Goal: Navigation & Orientation: Find specific page/section

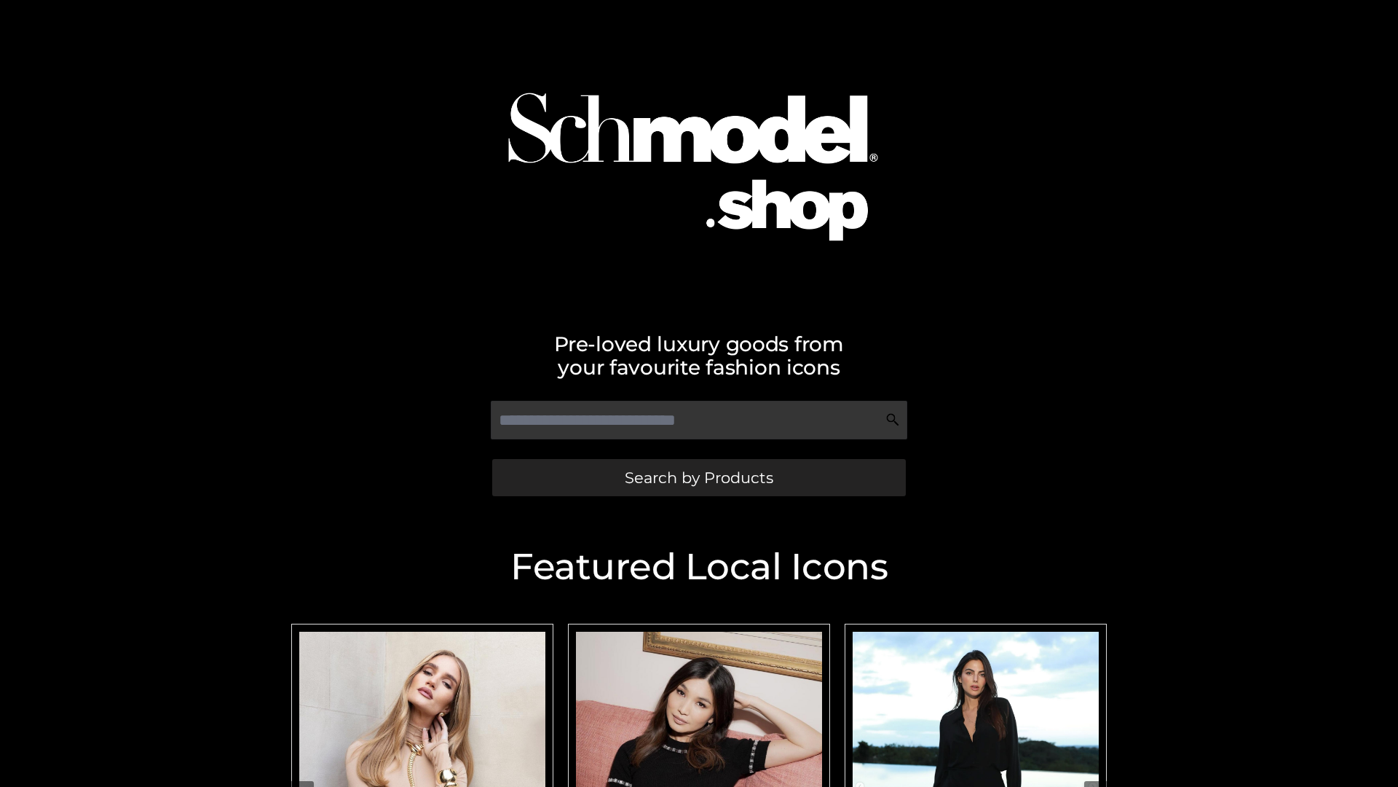
click at [699, 477] on span "Search by Products" at bounding box center [699, 477] width 149 height 15
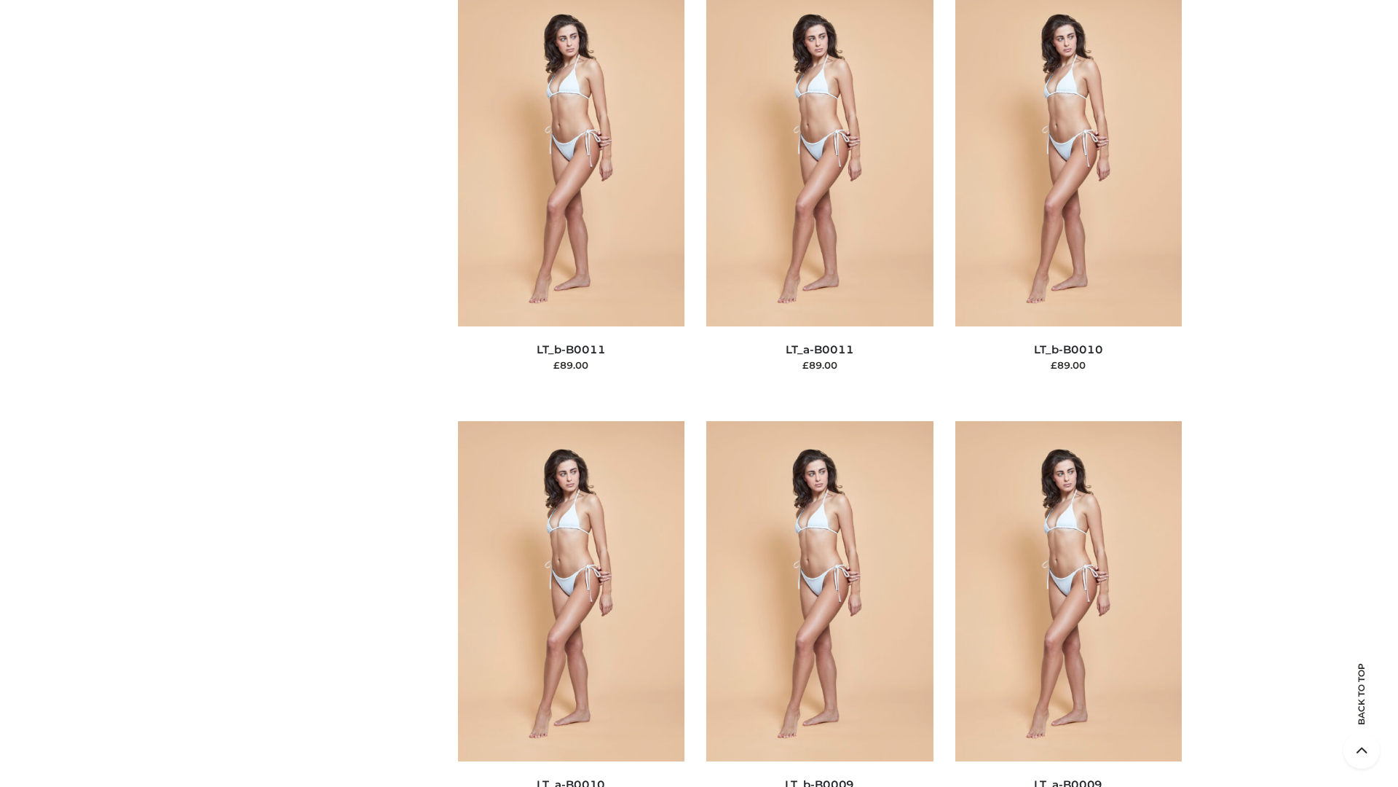
scroll to position [6542, 0]
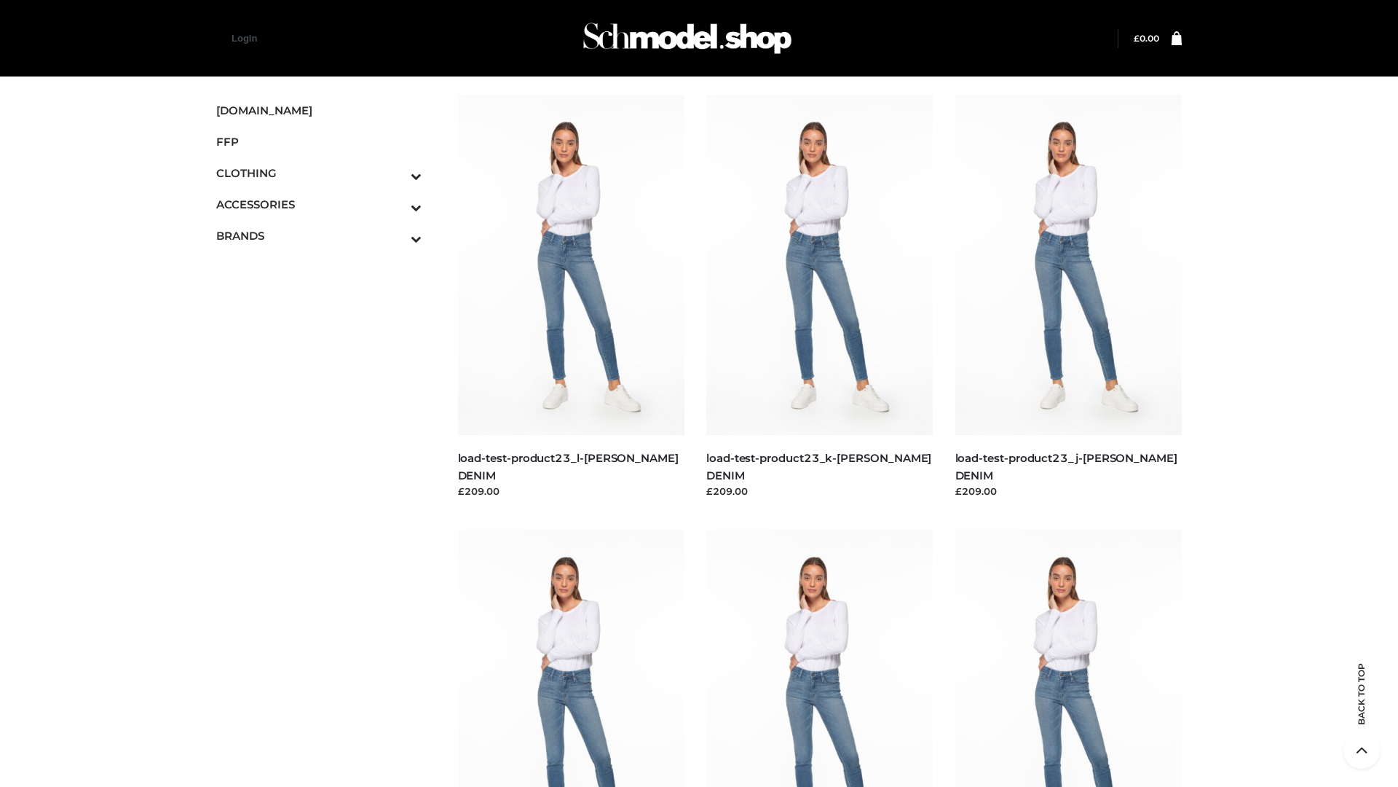
scroll to position [1278, 0]
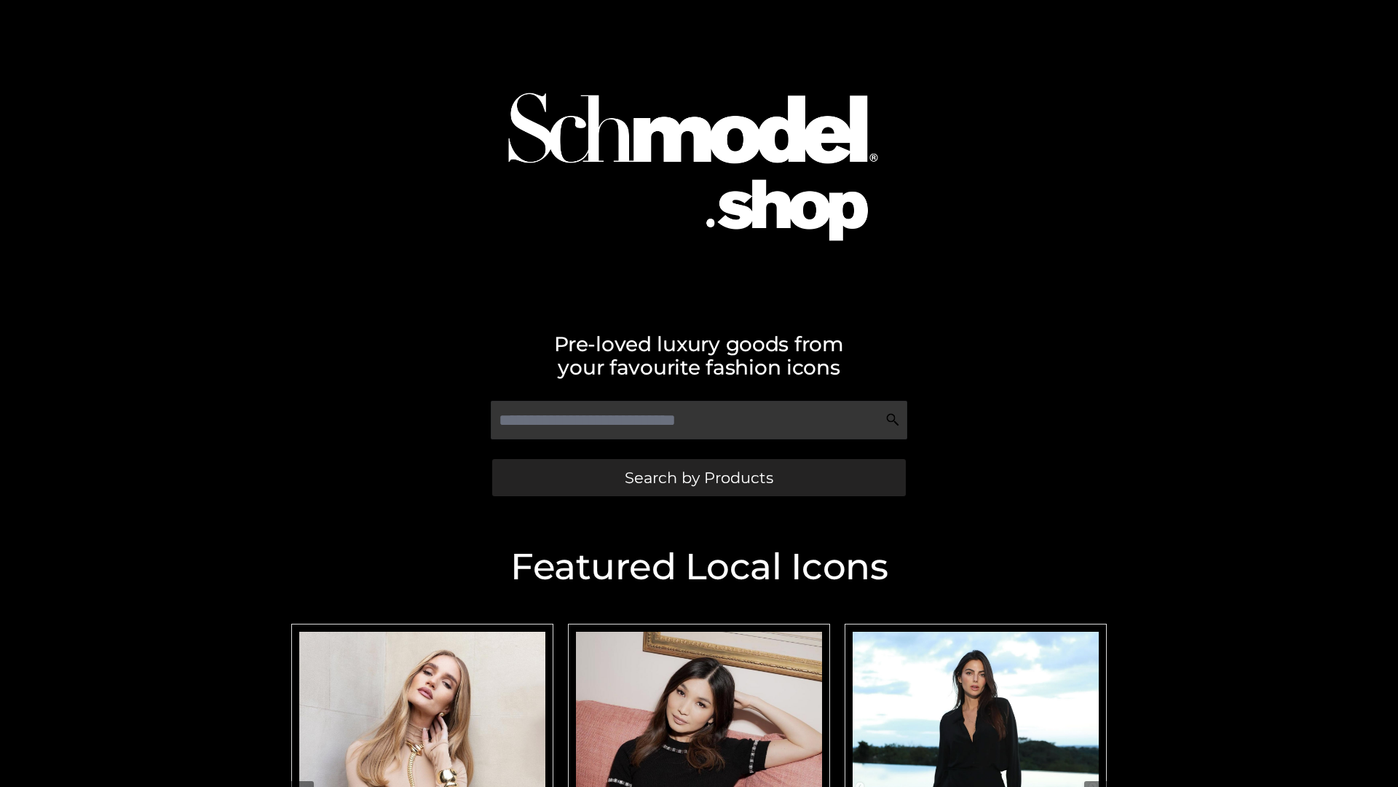
click at [699, 477] on span "Search by Products" at bounding box center [699, 477] width 149 height 15
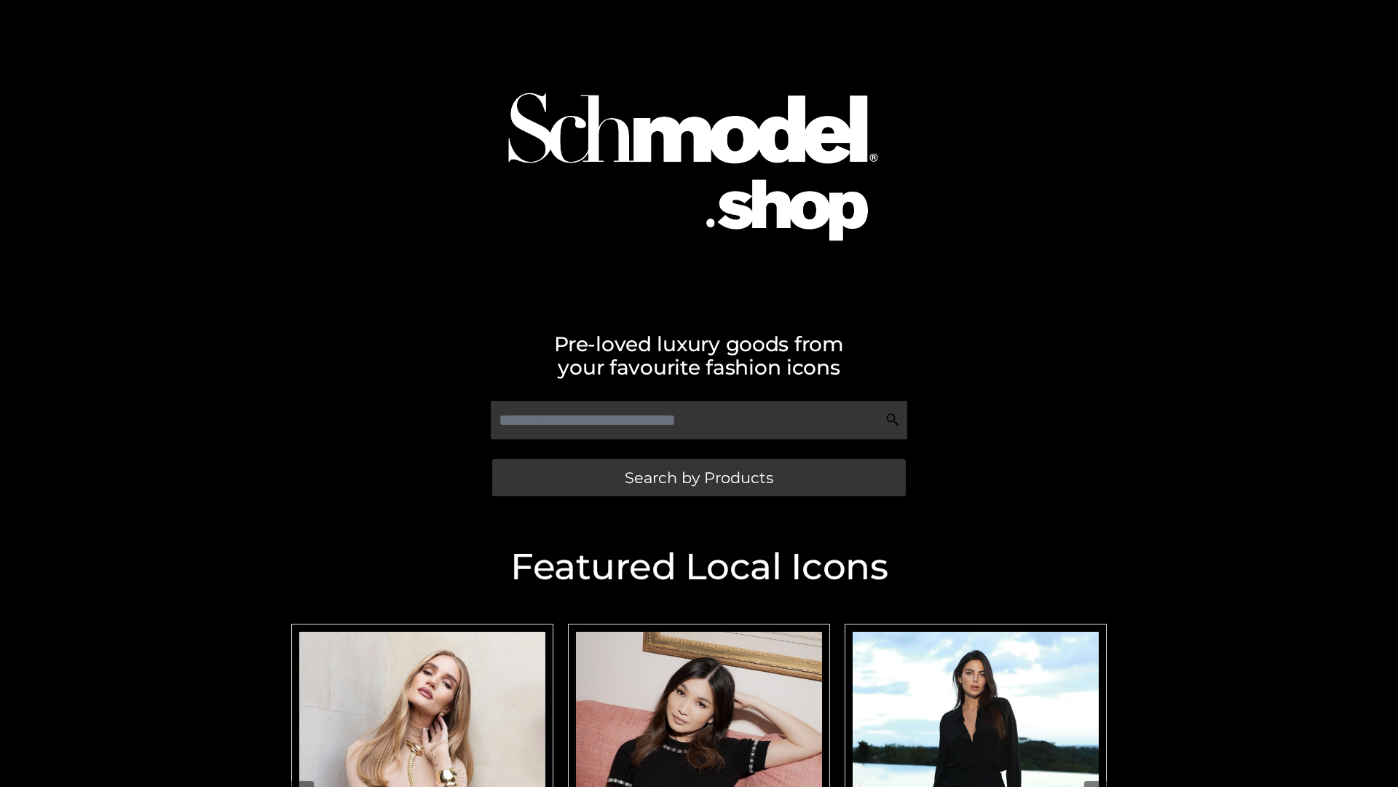
click at [699, 477] on span "Search by Products" at bounding box center [699, 477] width 149 height 15
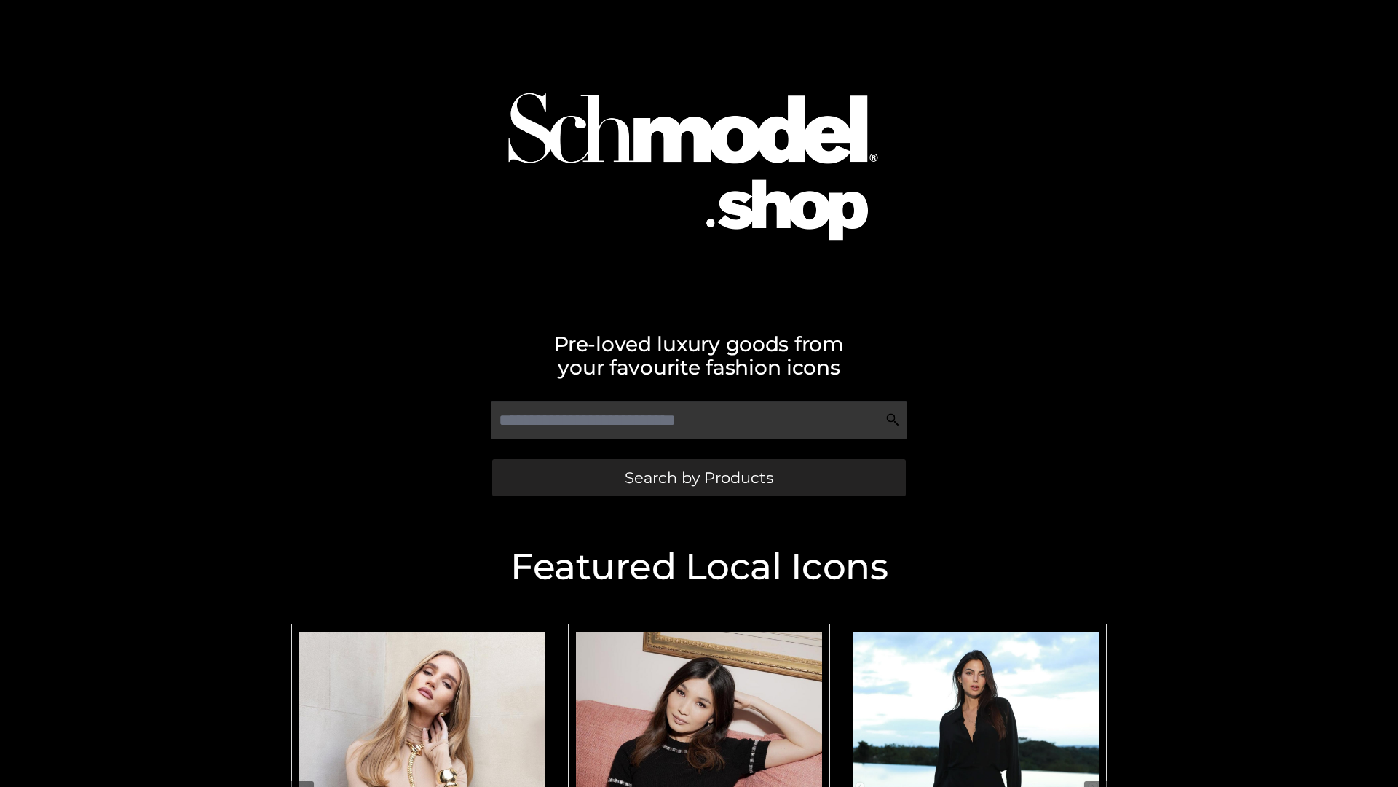
click at [699, 477] on span "Search by Products" at bounding box center [699, 477] width 149 height 15
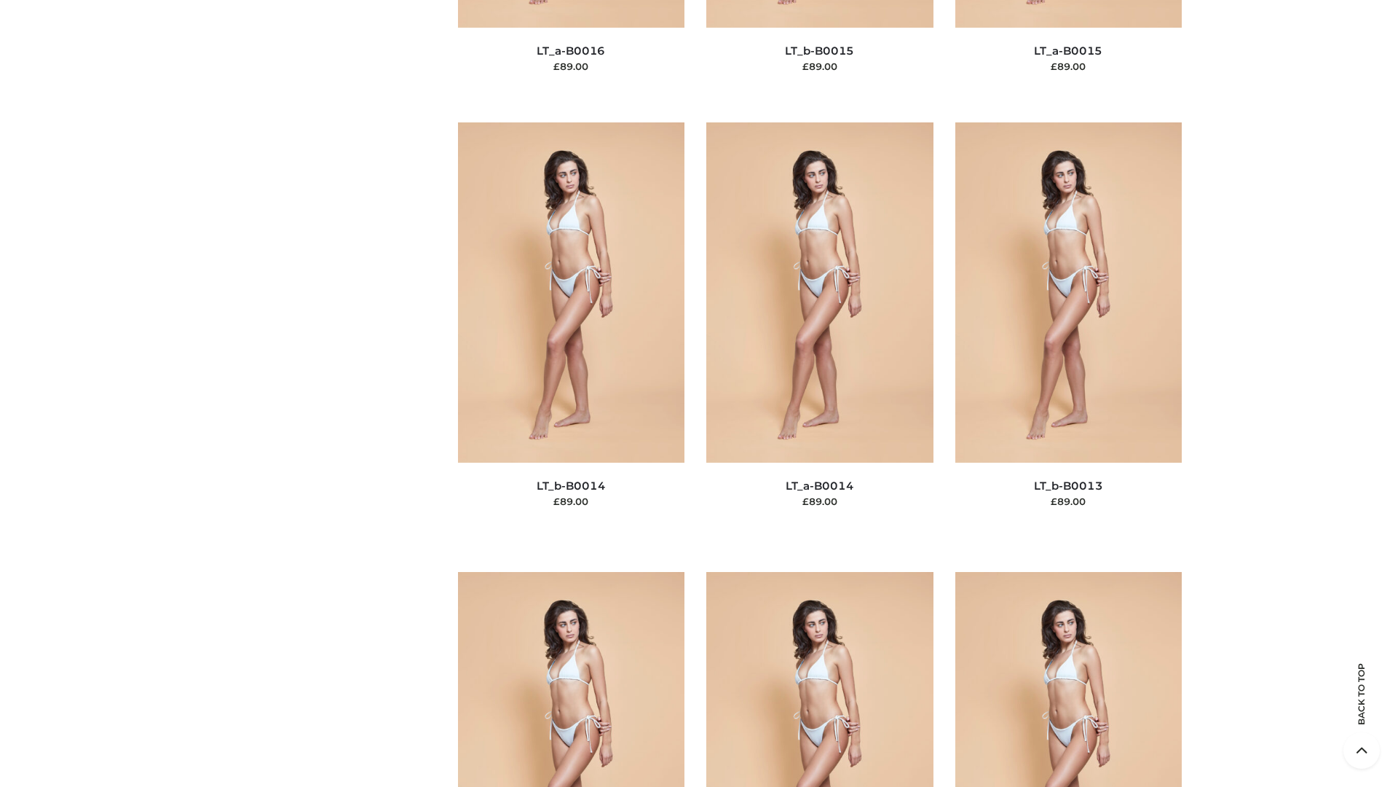
scroll to position [5180, 0]
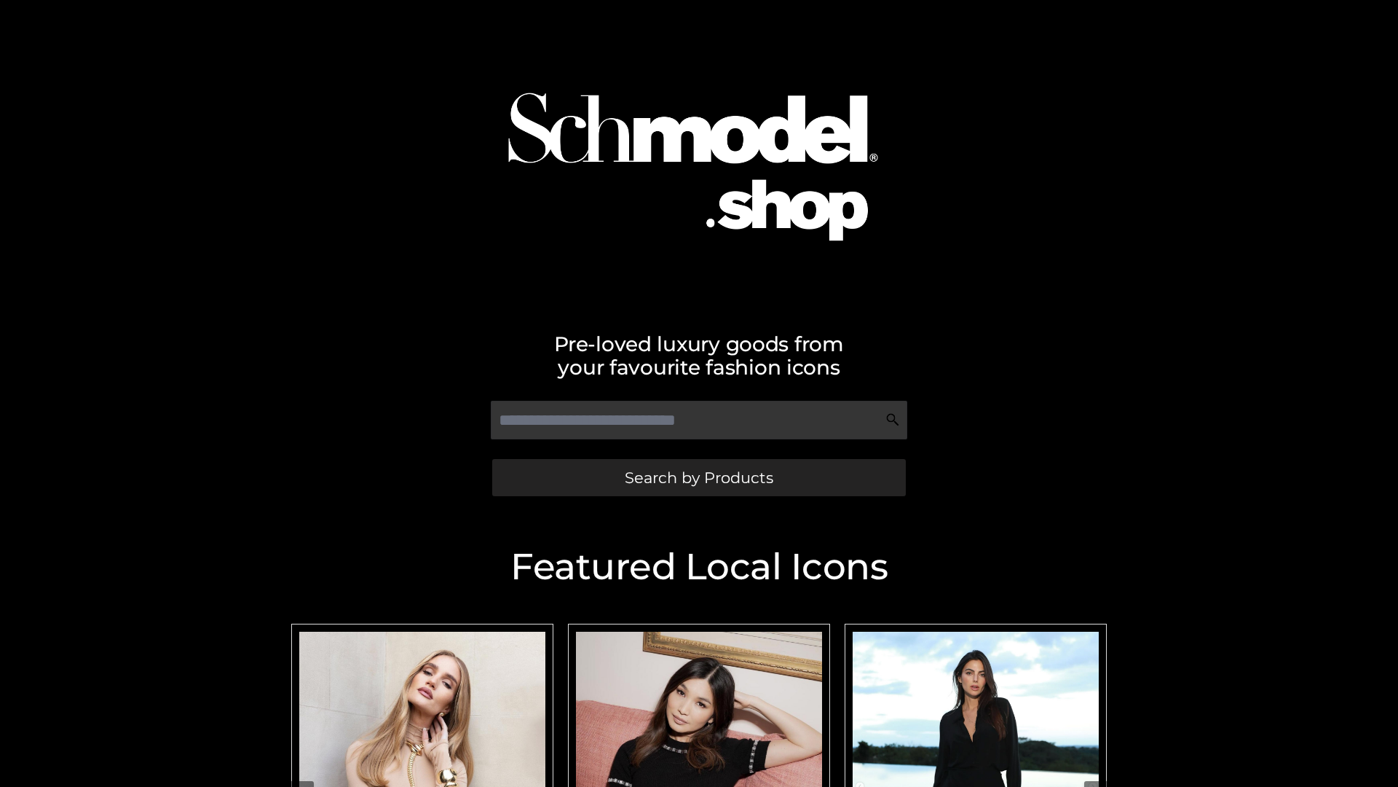
click at [699, 477] on span "Search by Products" at bounding box center [699, 477] width 149 height 15
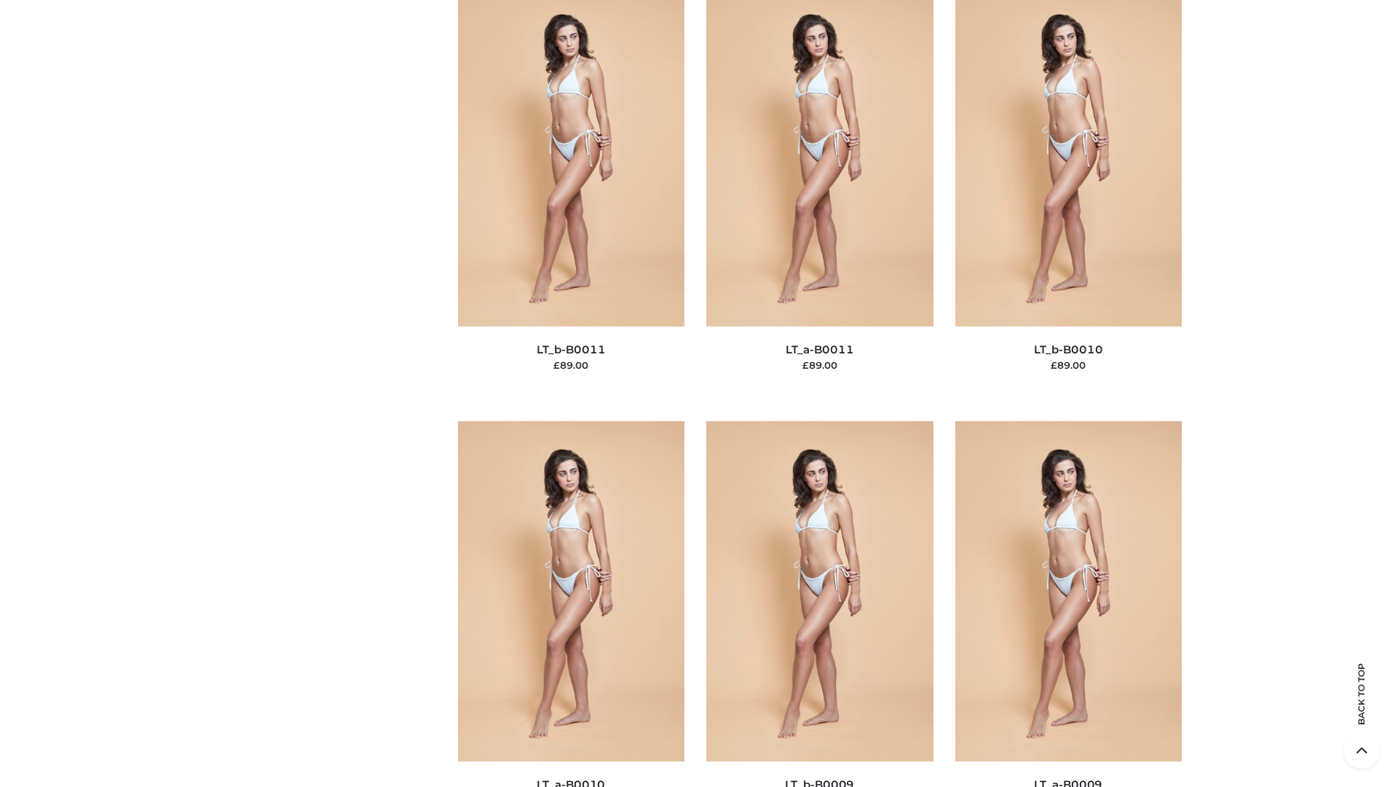
scroll to position [6542, 0]
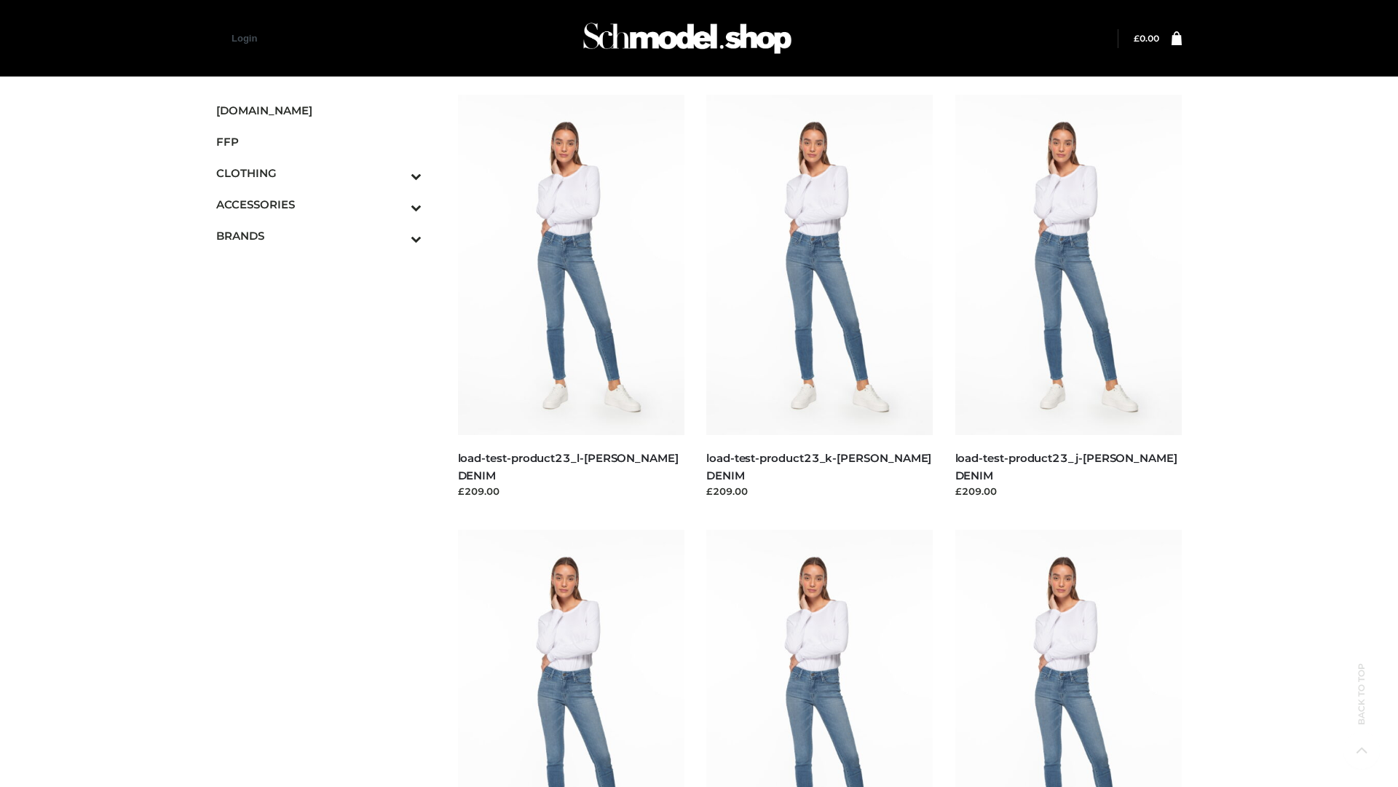
scroll to position [1278, 0]
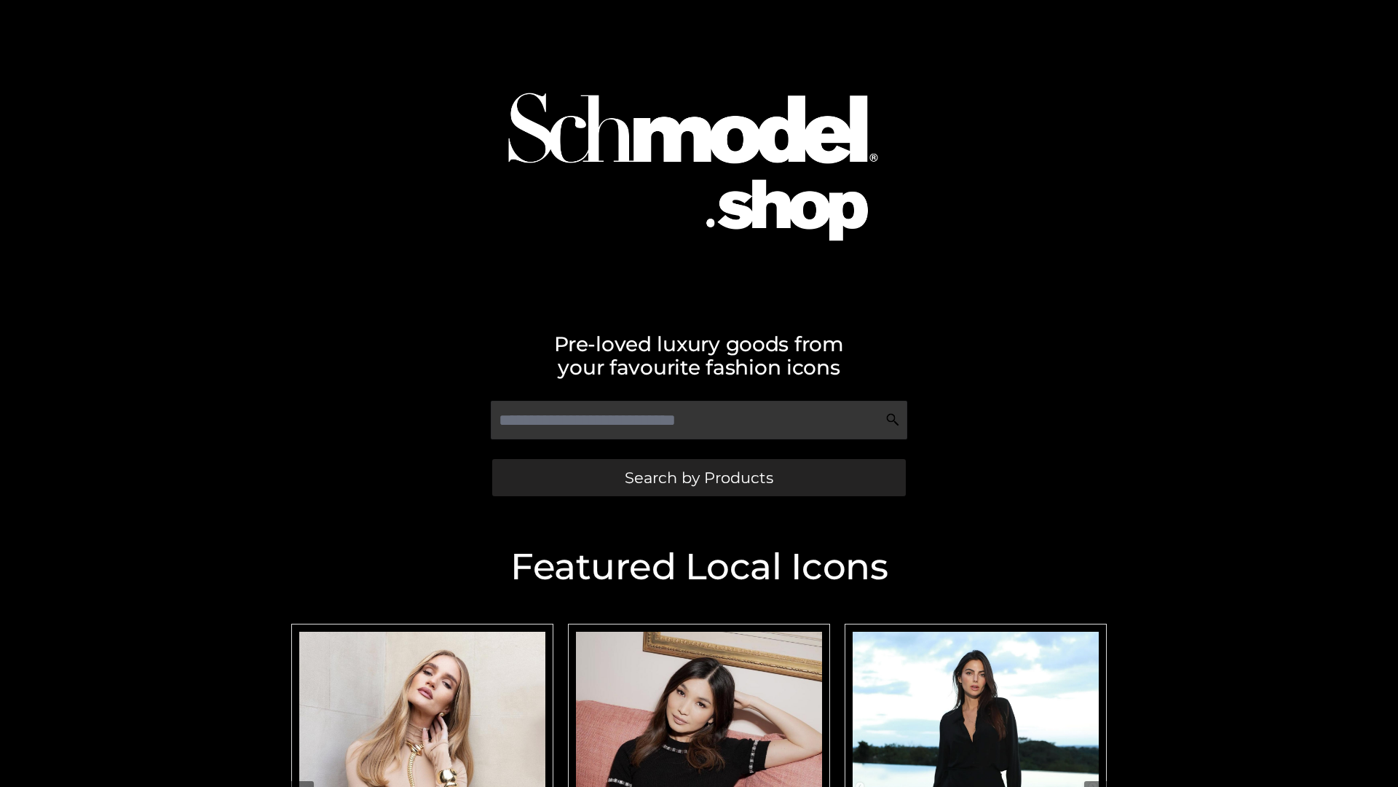
click at [699, 477] on span "Search by Products" at bounding box center [699, 477] width 149 height 15
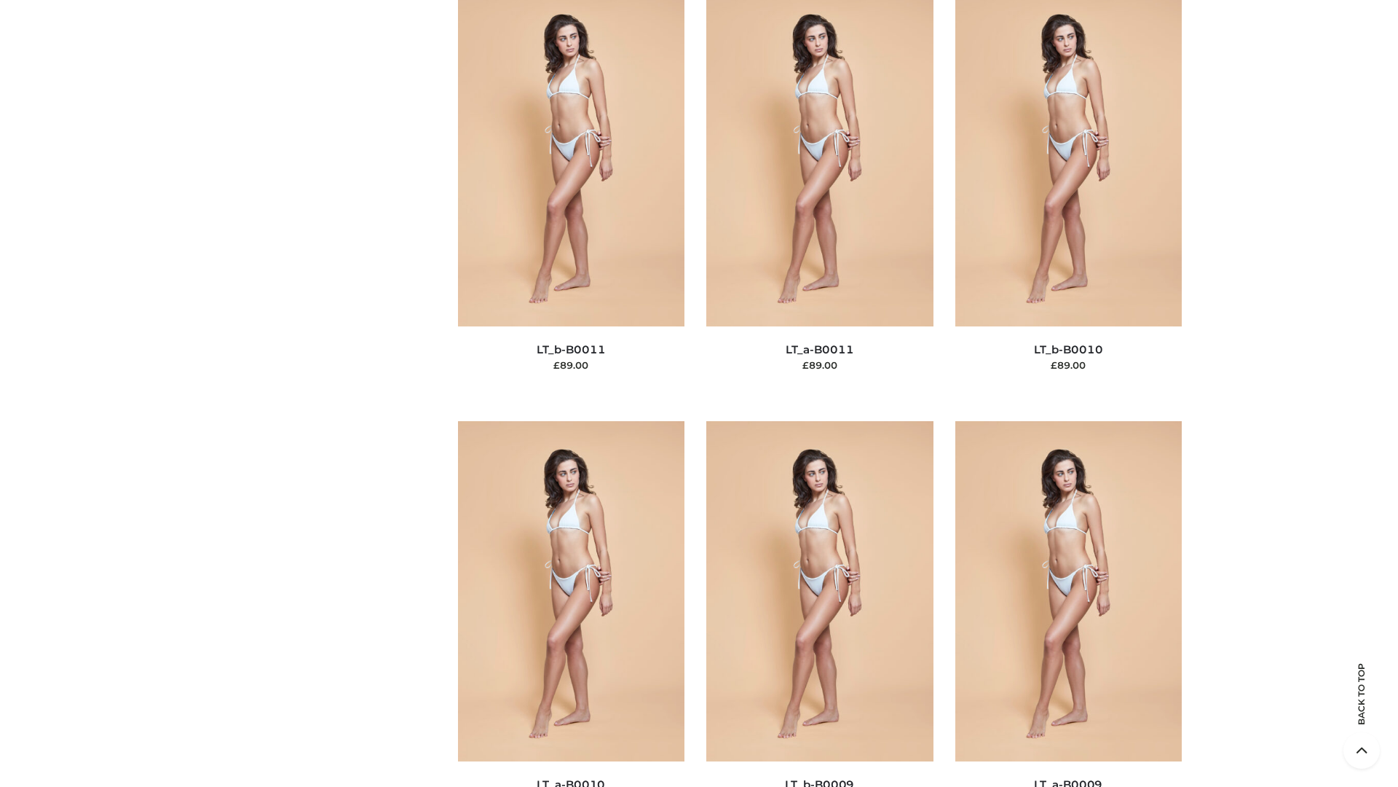
scroll to position [6542, 0]
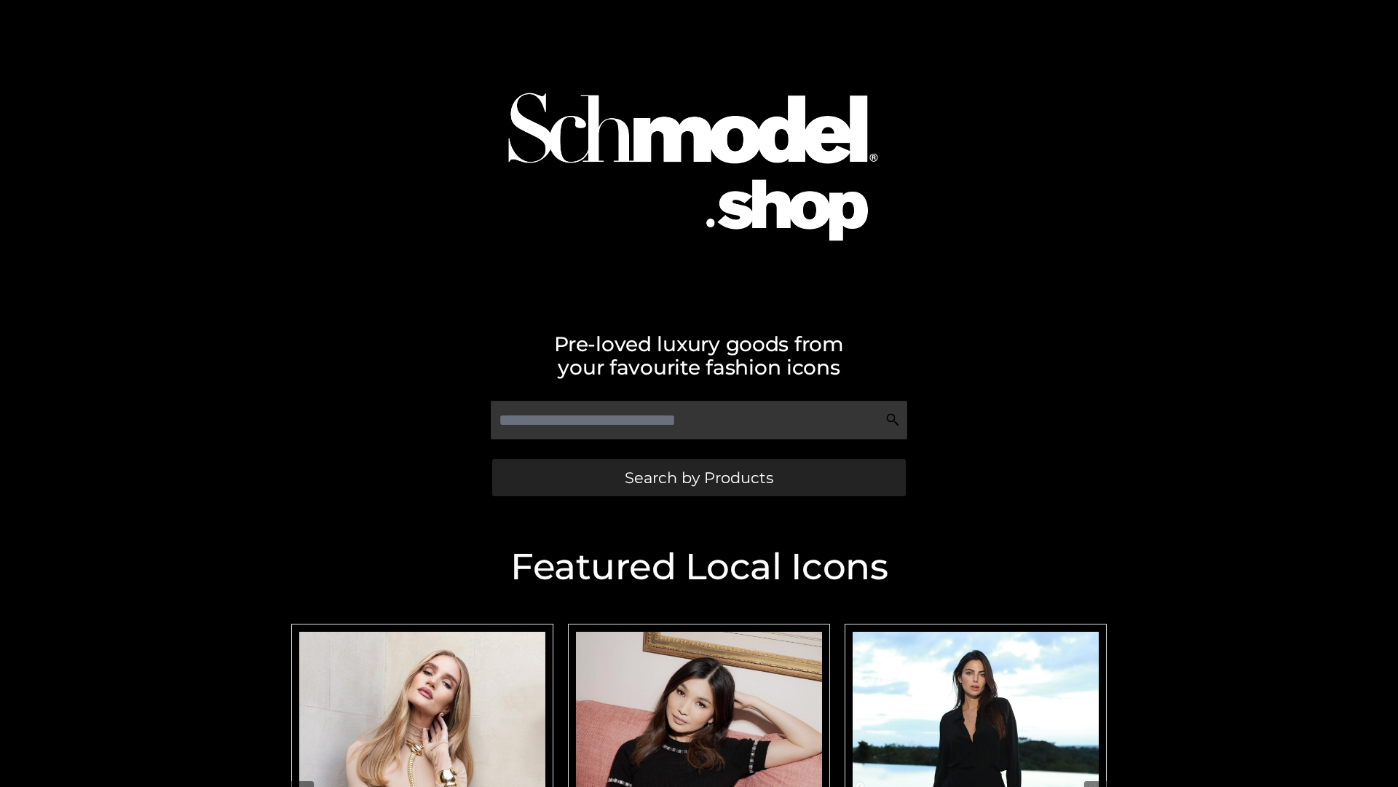
click at [699, 477] on span "Search by Products" at bounding box center [699, 477] width 149 height 15
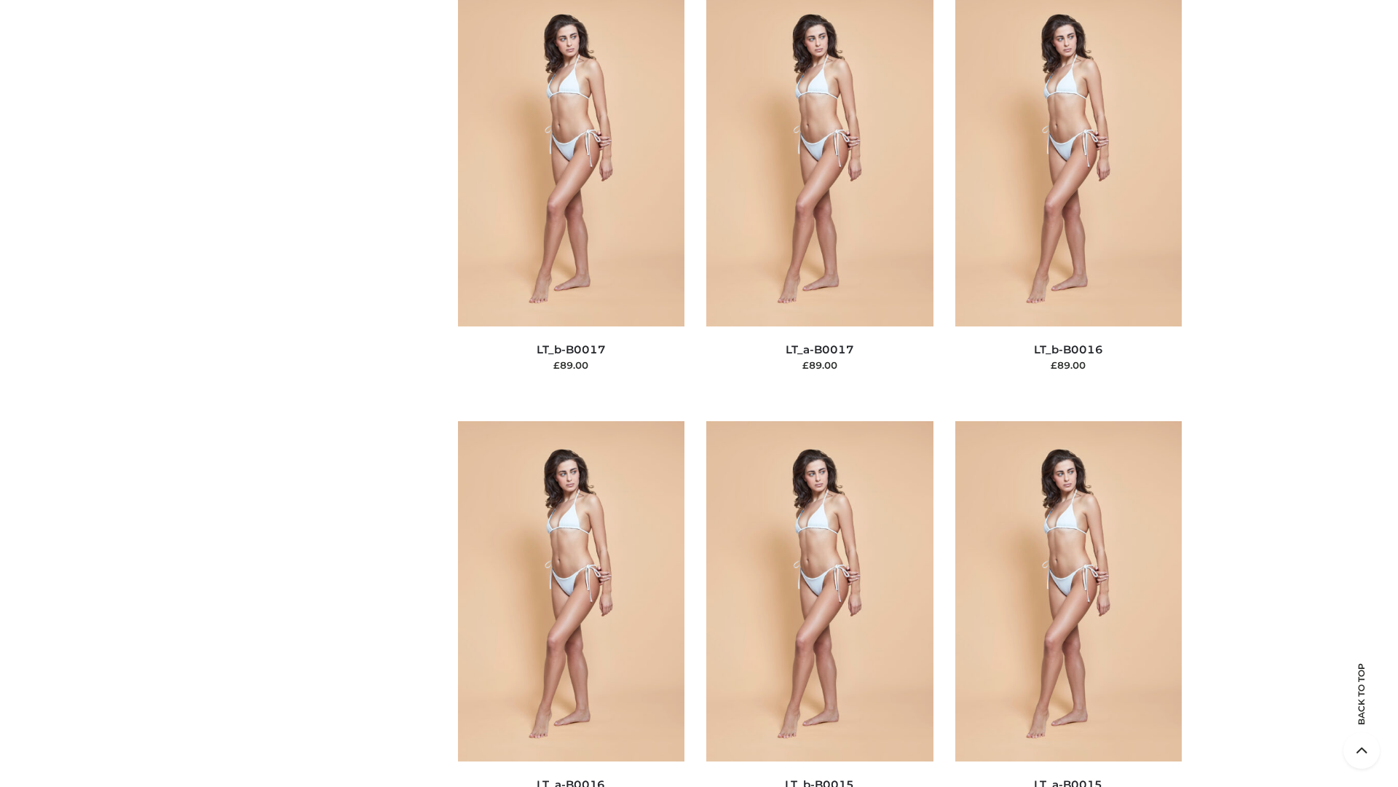
scroll to position [4787, 0]
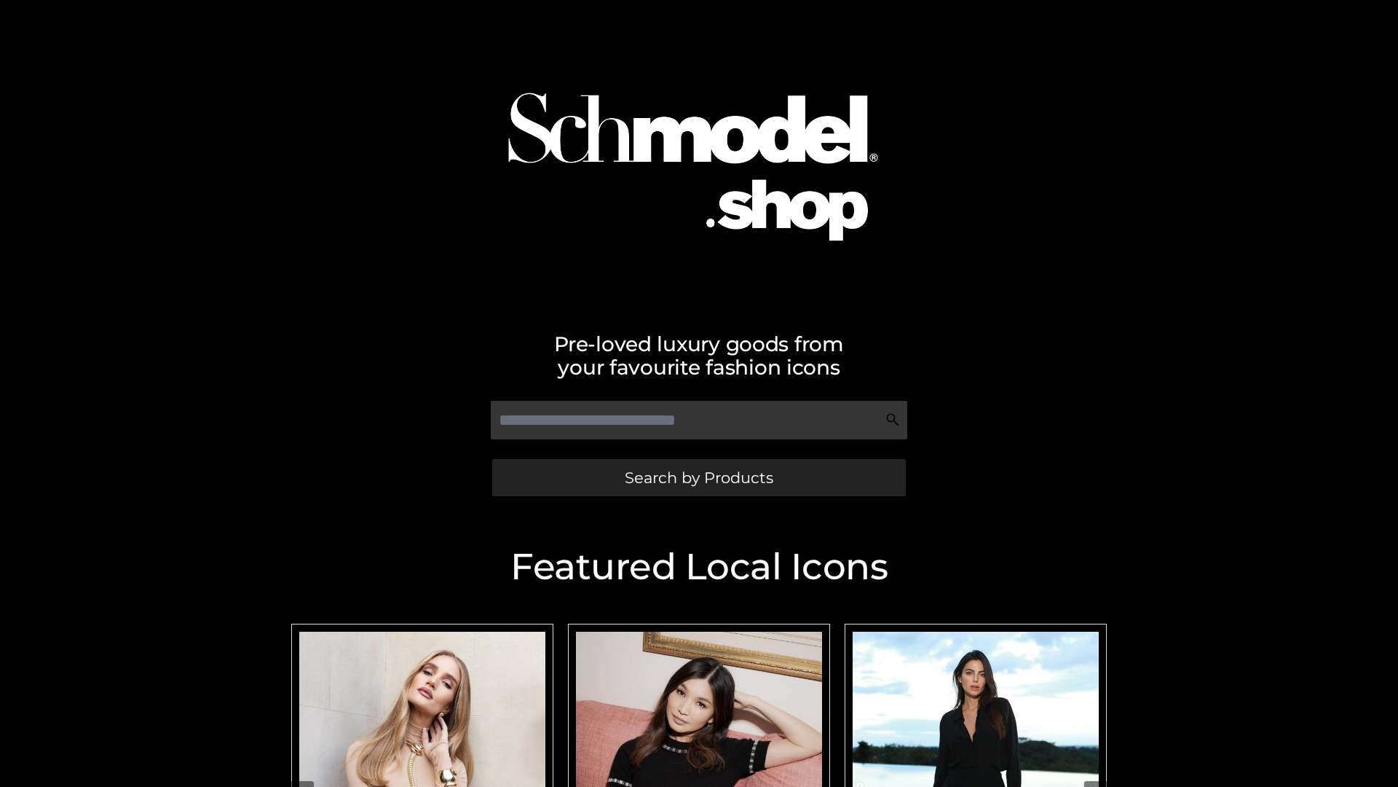
click at [699, 477] on span "Search by Products" at bounding box center [699, 477] width 149 height 15
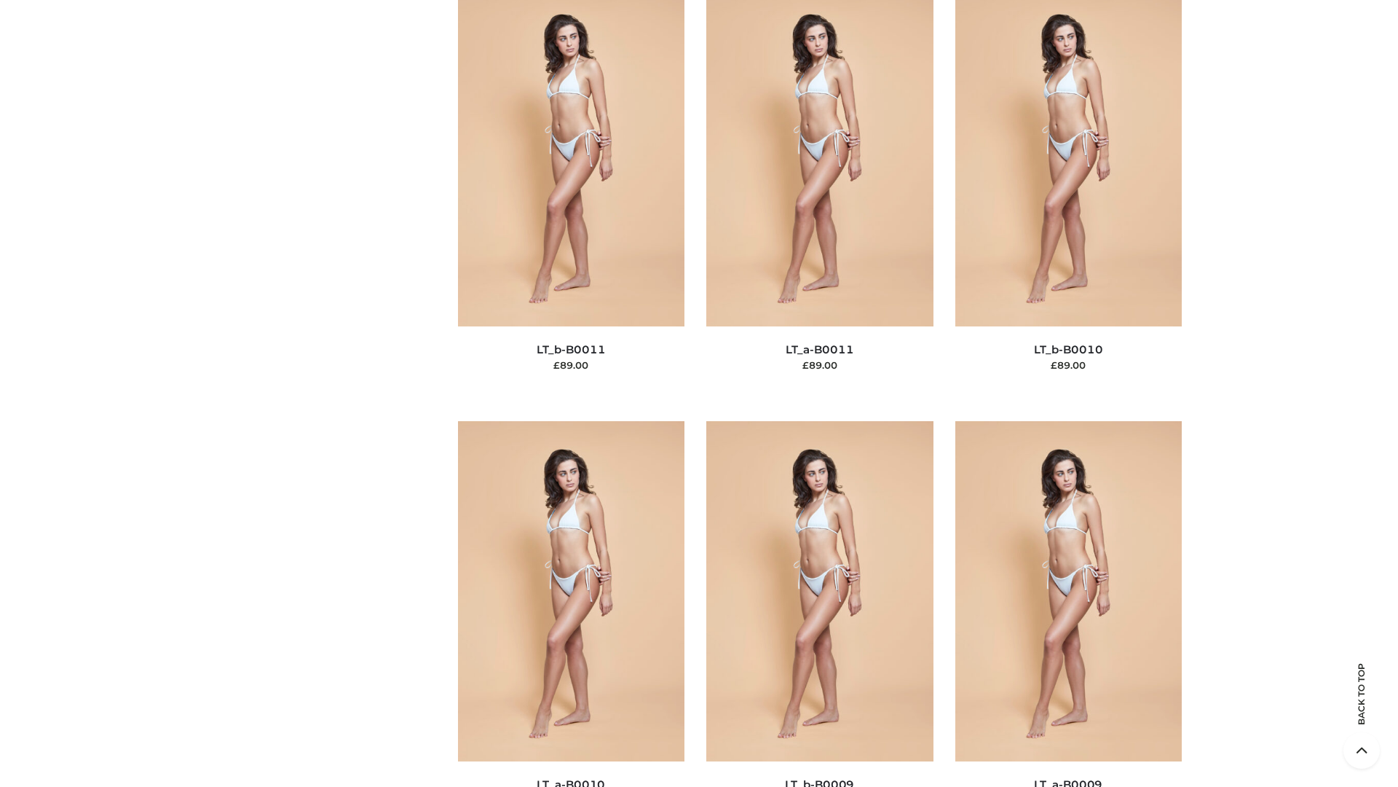
scroll to position [6542, 0]
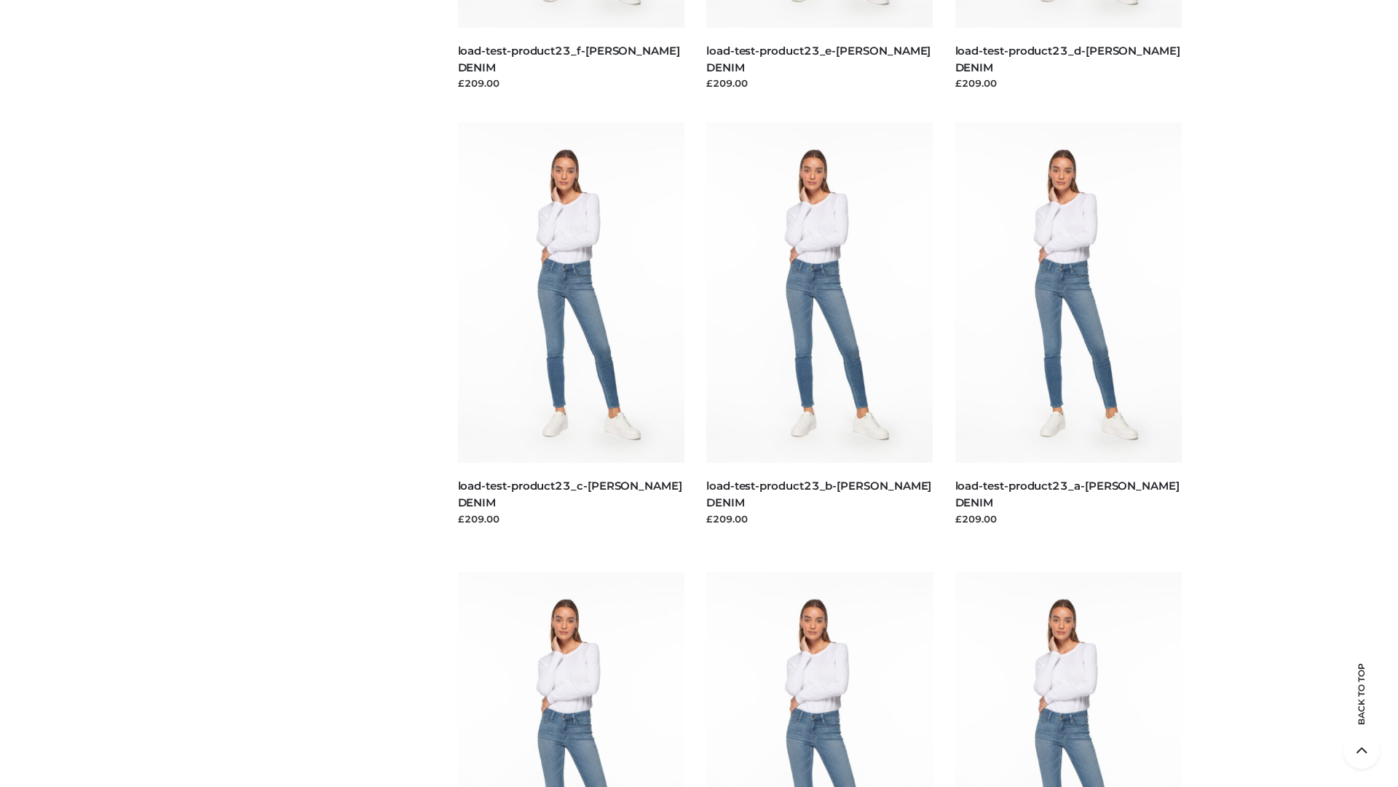
scroll to position [1278, 0]
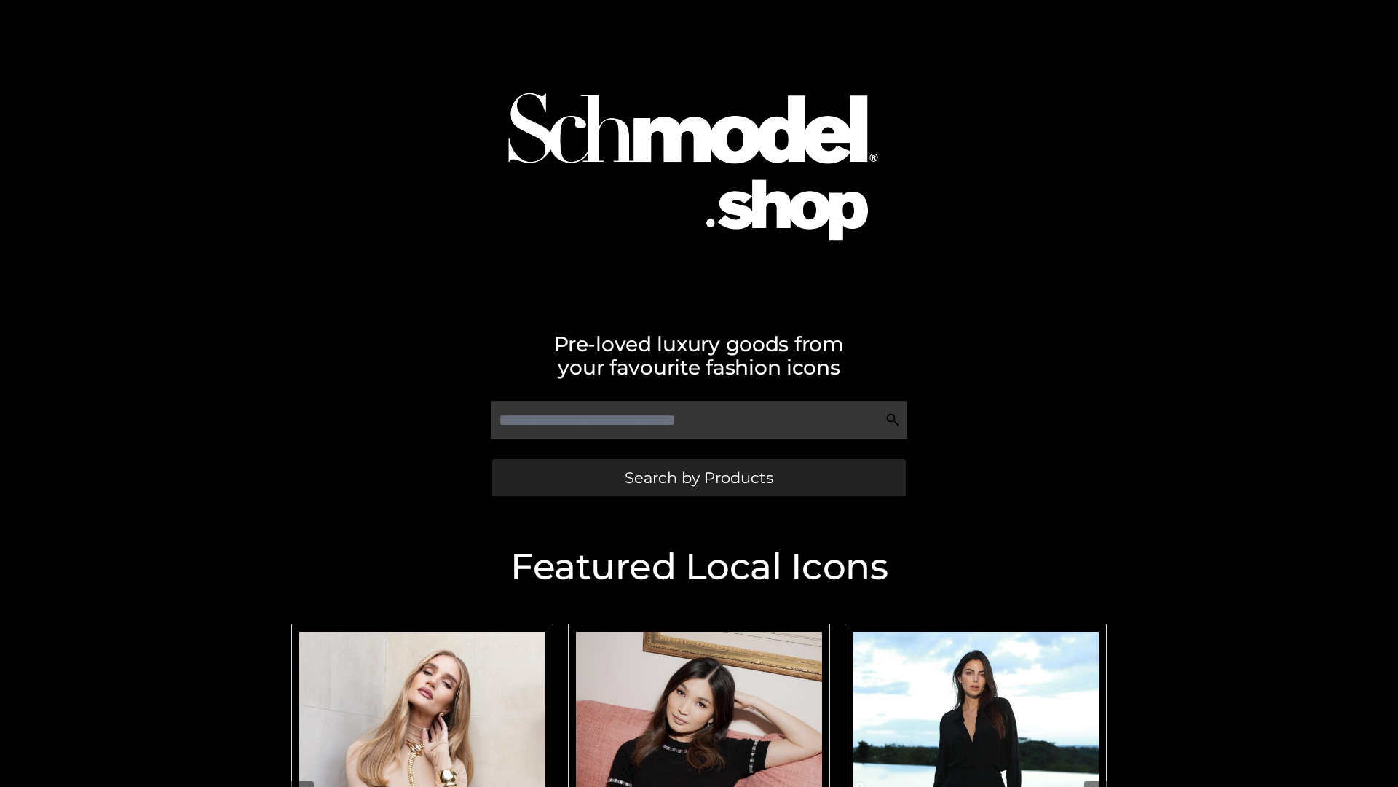
click at [699, 477] on span "Search by Products" at bounding box center [699, 477] width 149 height 15
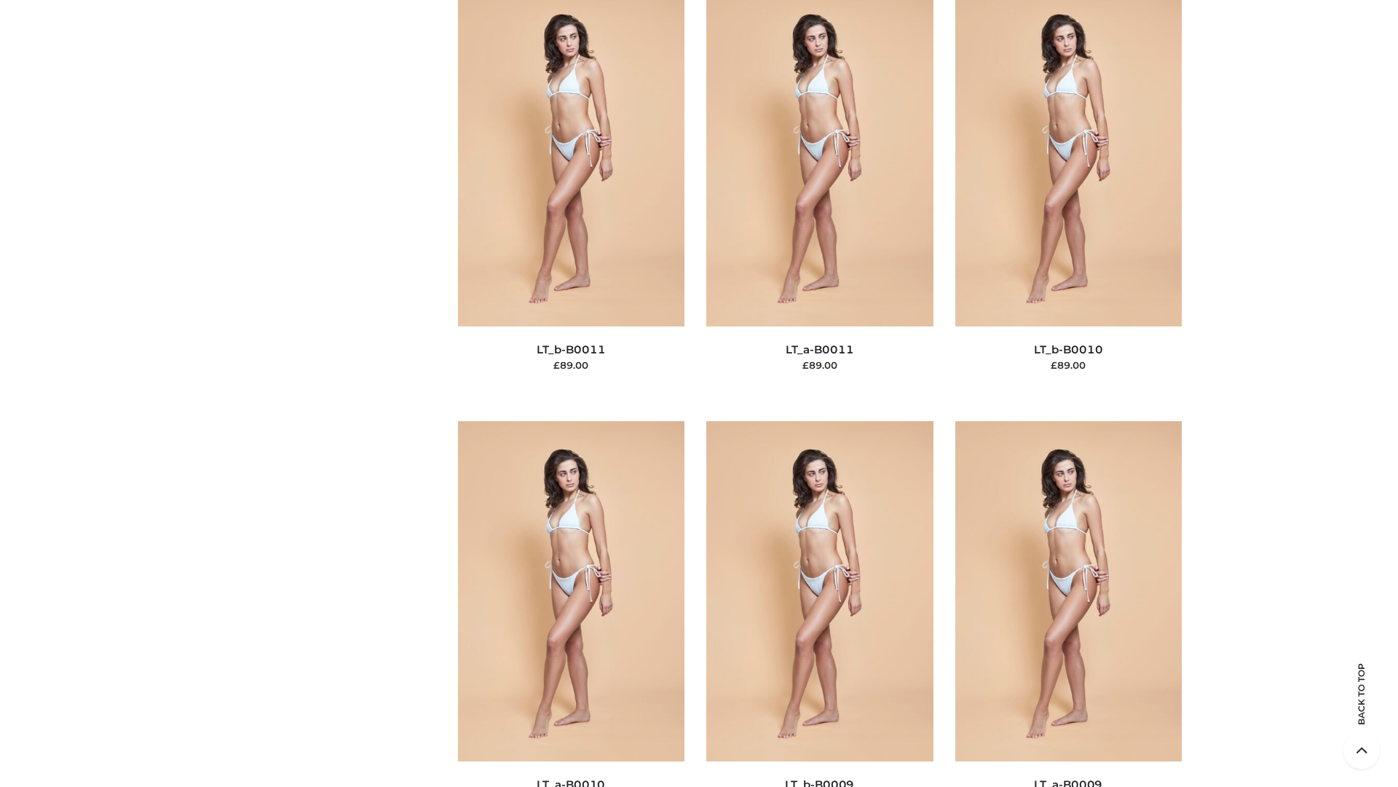
scroll to position [6542, 0]
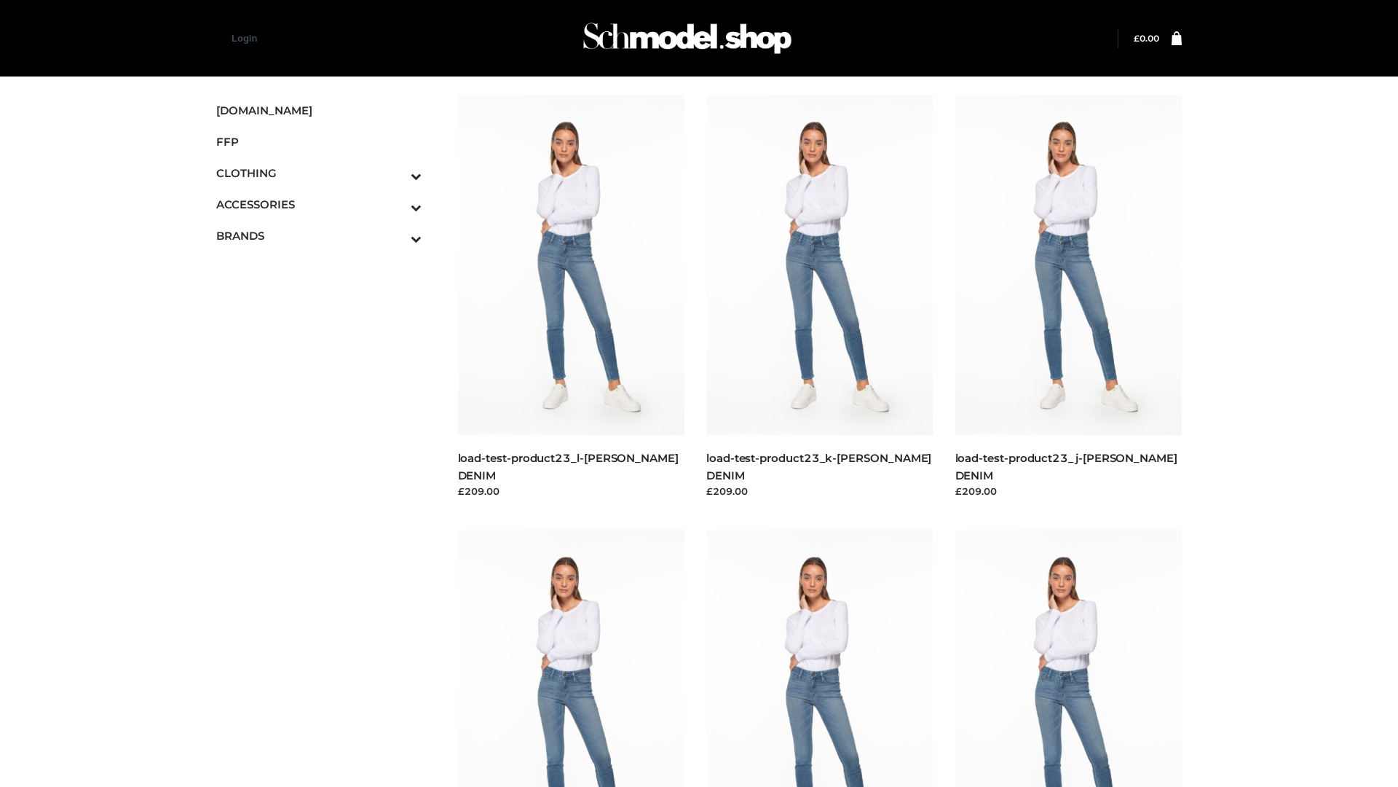
scroll to position [1278, 0]
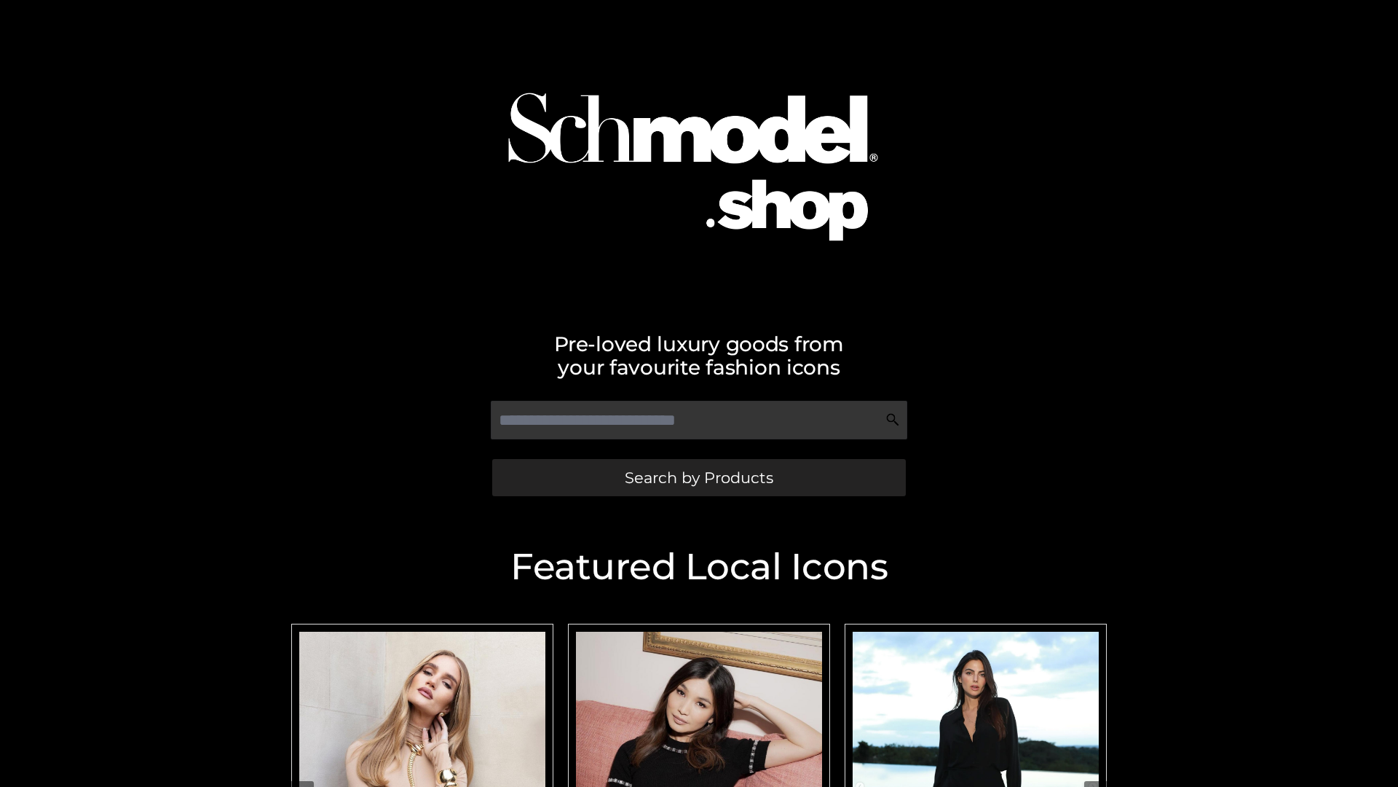
click at [699, 477] on span "Search by Products" at bounding box center [699, 477] width 149 height 15
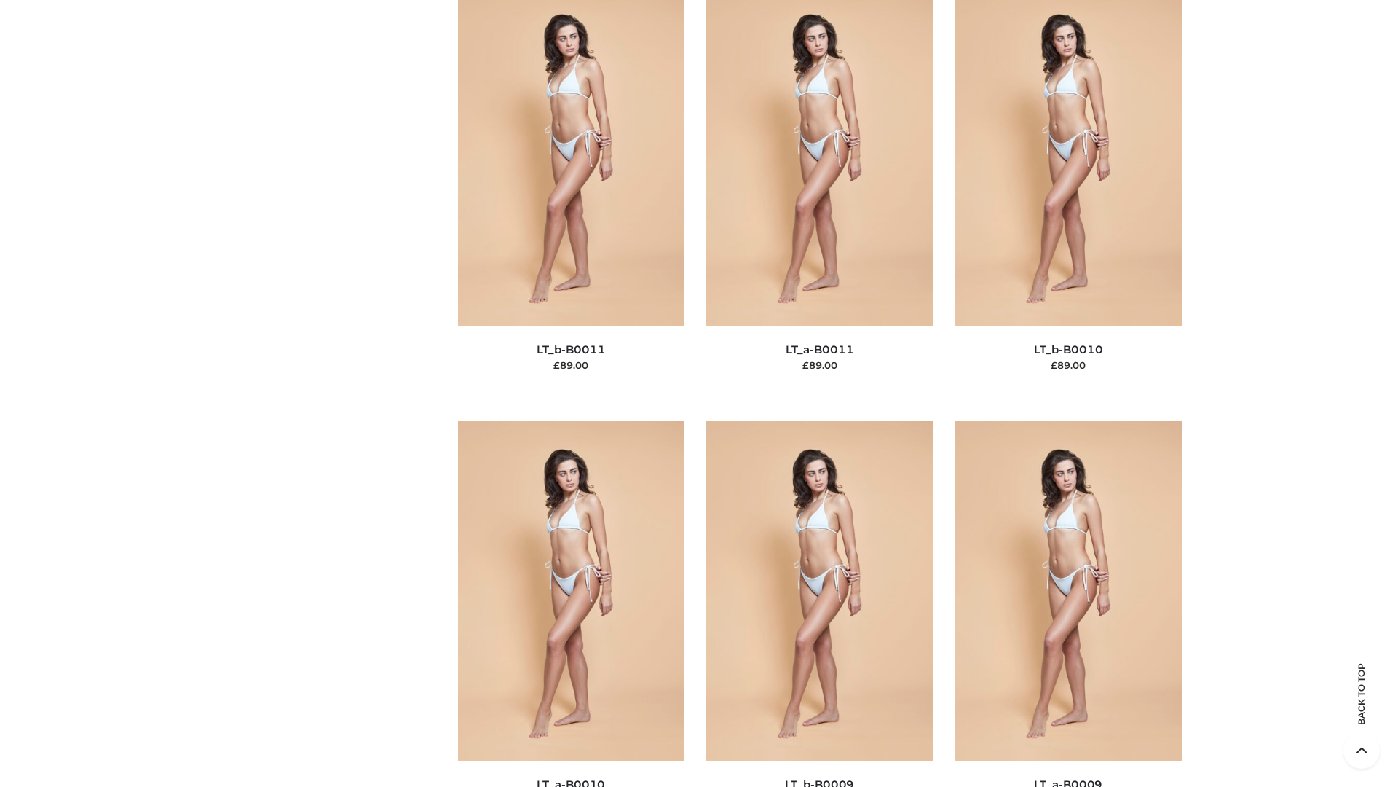
scroll to position [6542, 0]
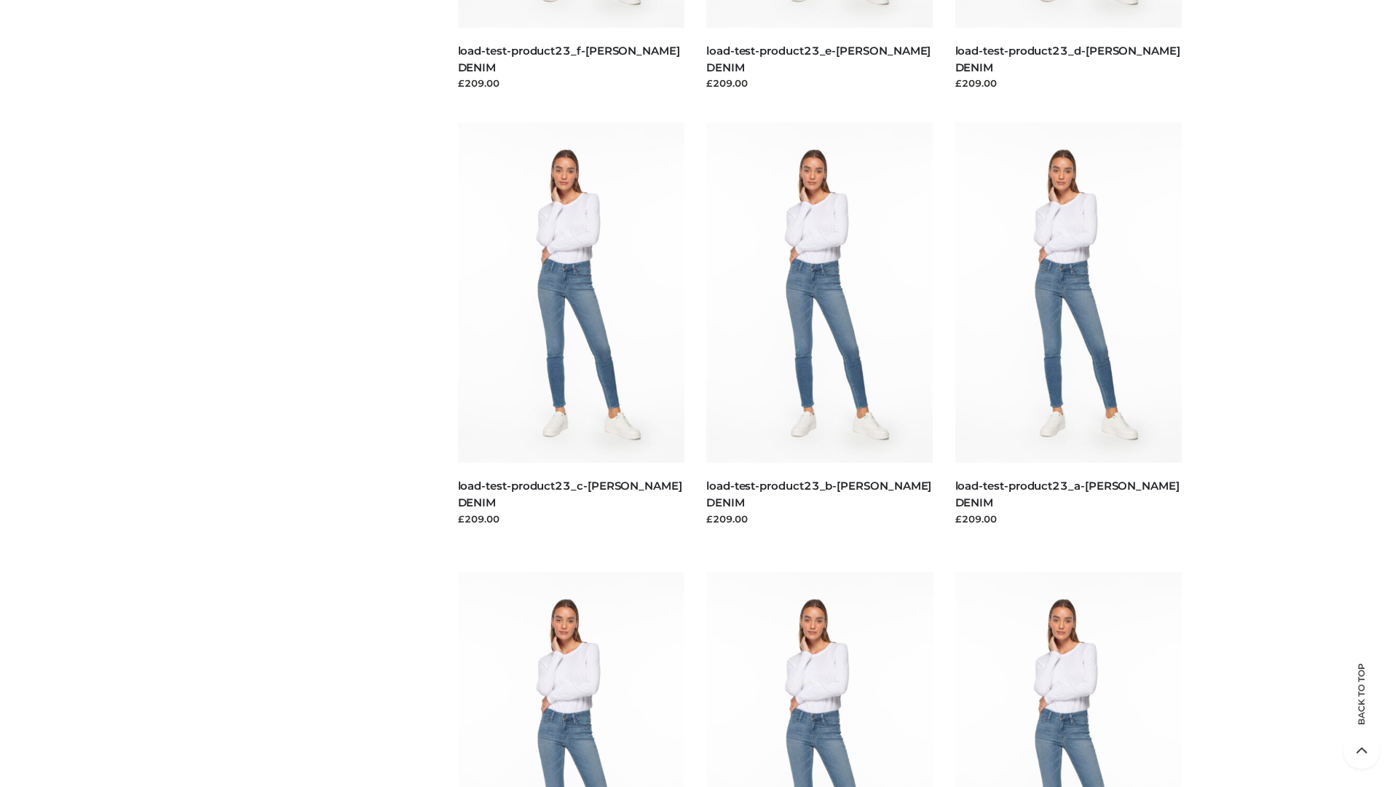
scroll to position [1278, 0]
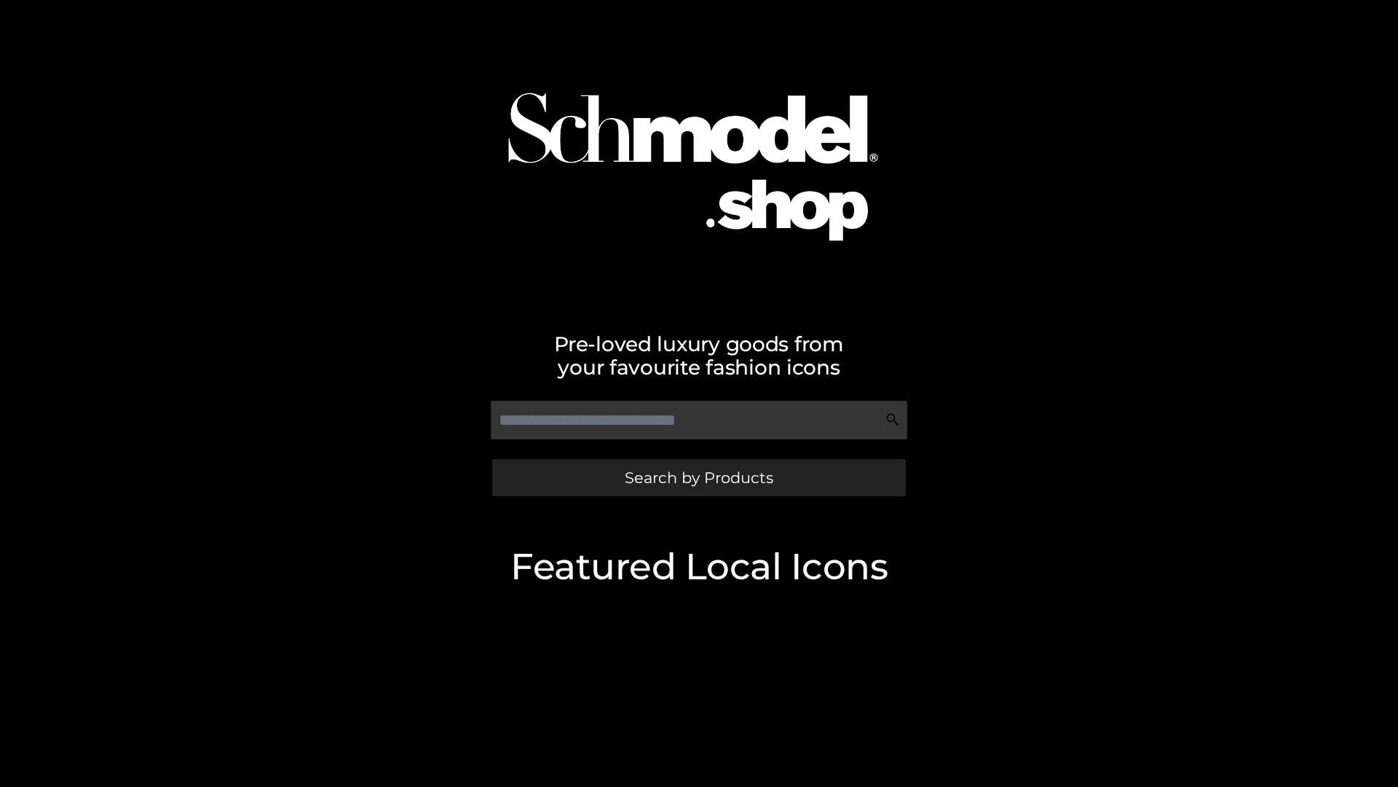
click at [699, 477] on span "Search by Products" at bounding box center [699, 477] width 149 height 15
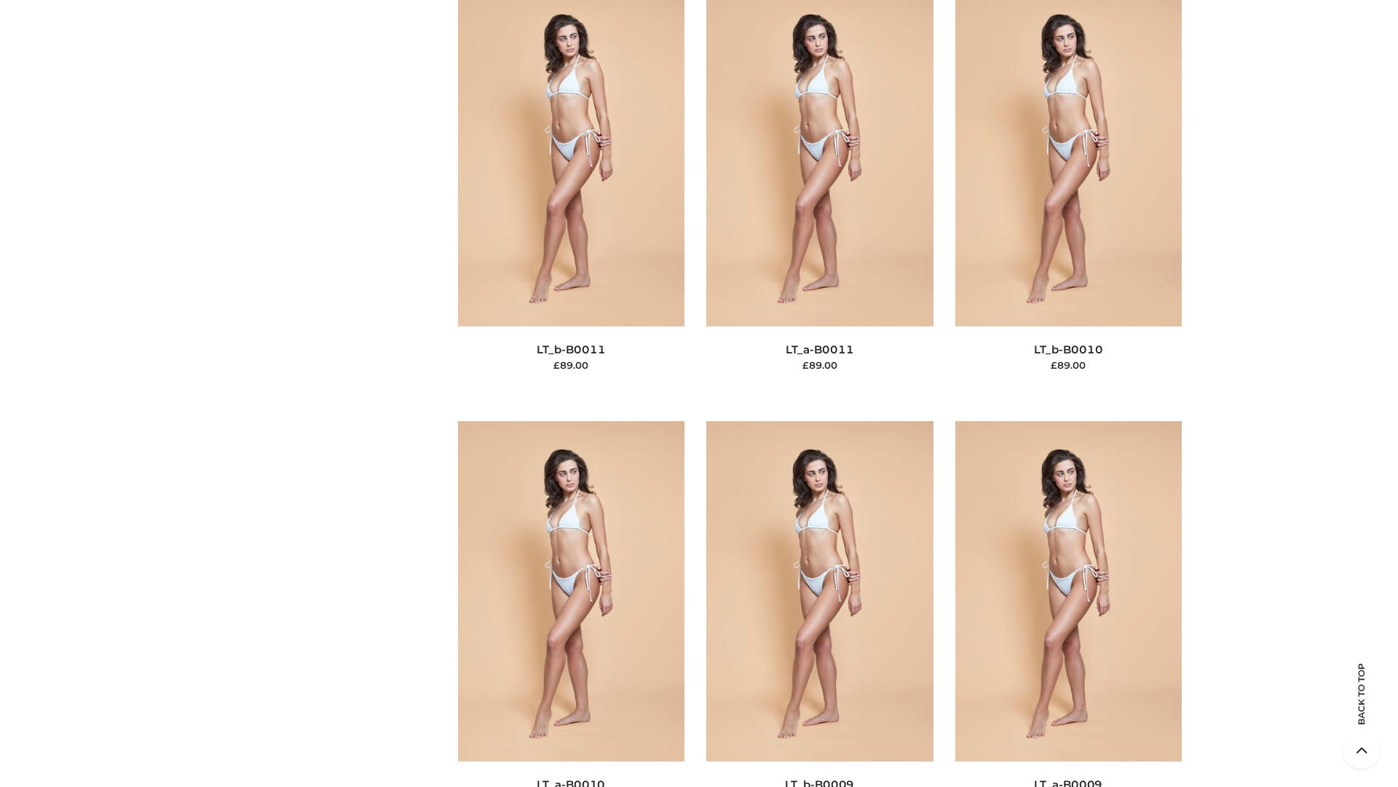
scroll to position [6542, 0]
